Goal: Information Seeking & Learning: Understand process/instructions

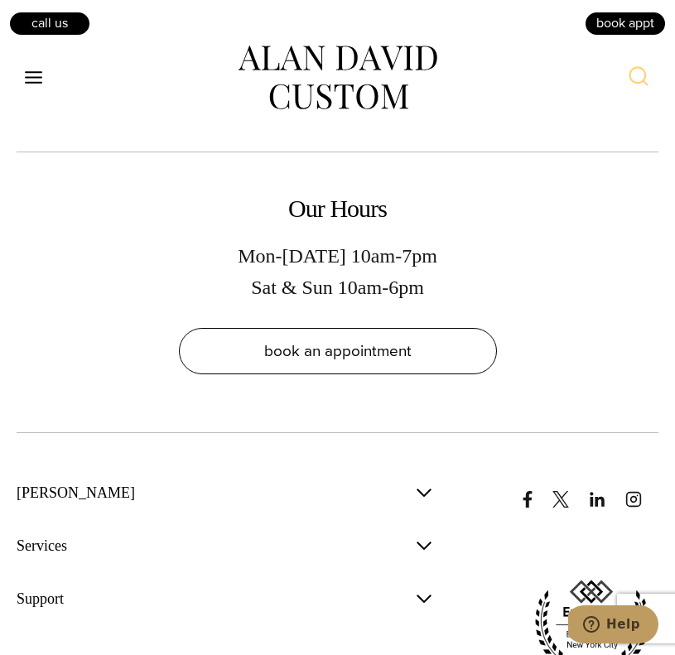
scroll to position [10131, 0]
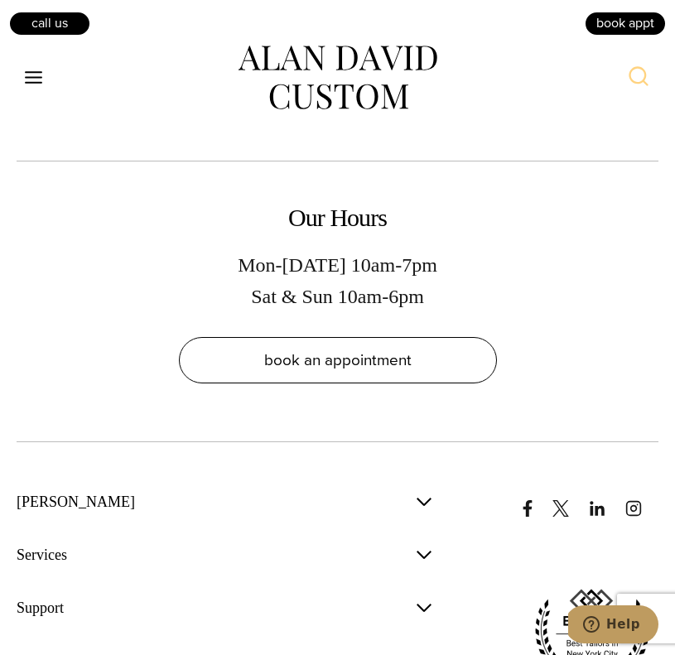
click at [416, 598] on span "button" at bounding box center [424, 608] width 20 height 20
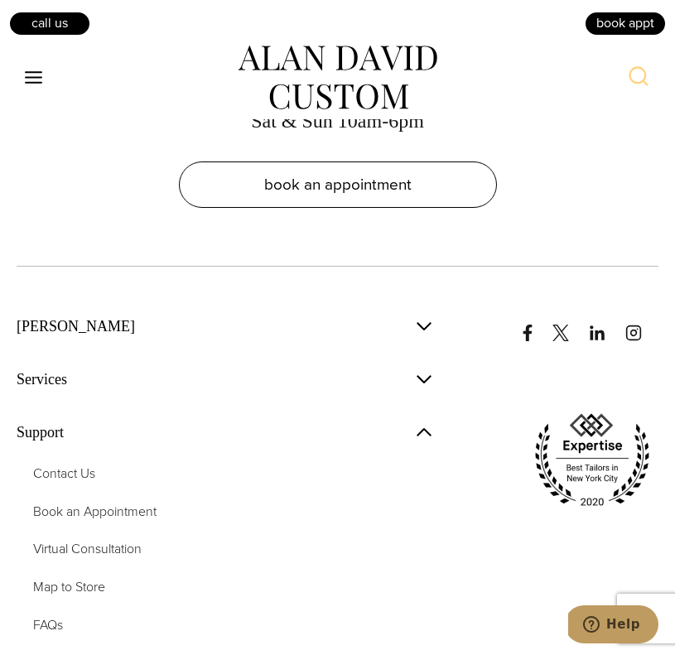
scroll to position [10318, 0]
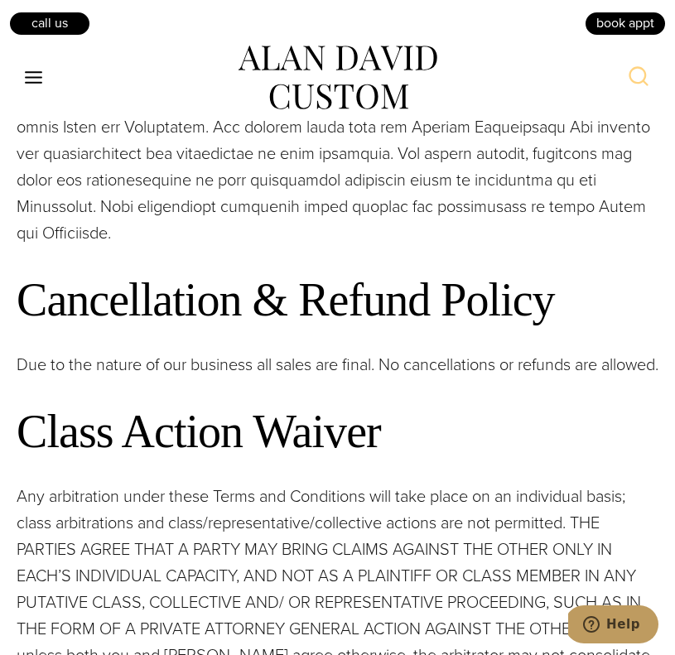
scroll to position [4088, 0]
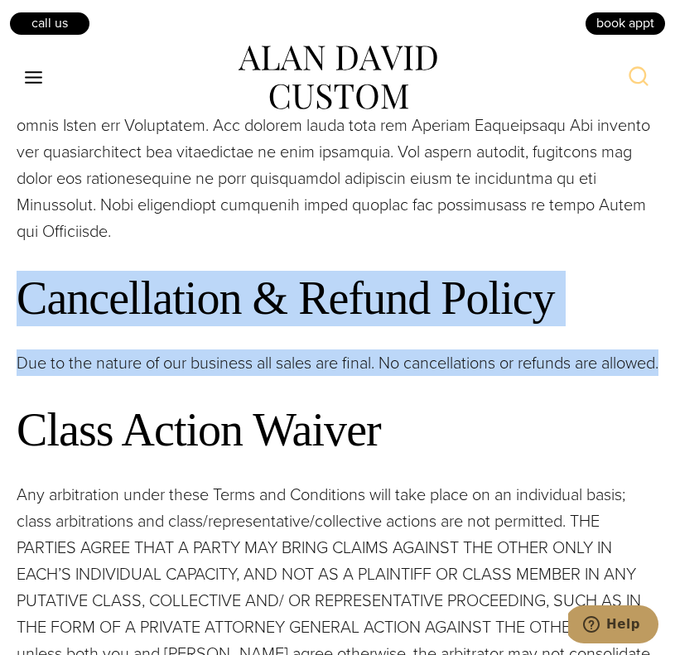
drag, startPoint x: 20, startPoint y: 287, endPoint x: 180, endPoint y: 394, distance: 192.7
copy div "Cancellation & Refund Policy Due to the nature of our business all sales are fi…"
